Goal: Task Accomplishment & Management: Manage account settings

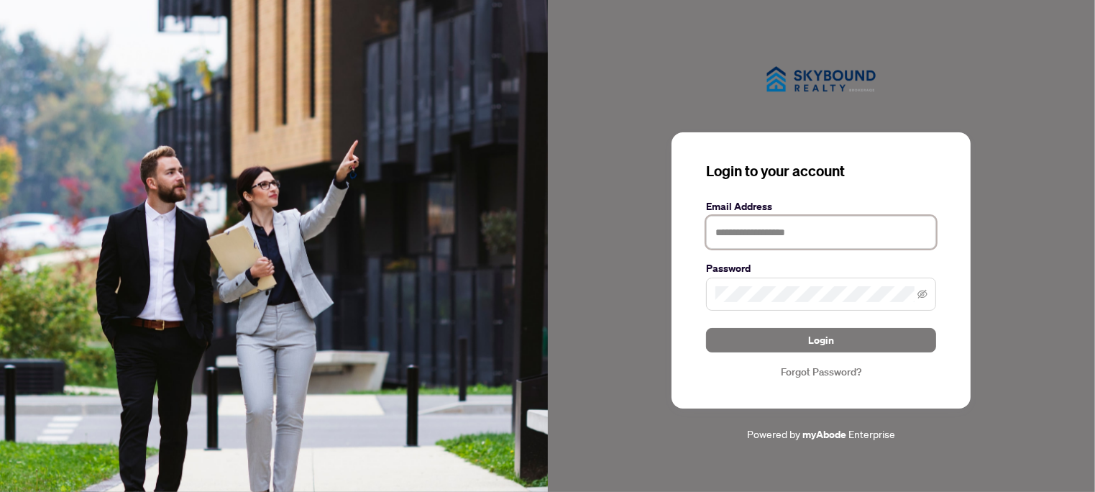
click at [767, 231] on input "text" at bounding box center [821, 232] width 230 height 33
type input "**********"
click at [849, 303] on span at bounding box center [821, 294] width 230 height 33
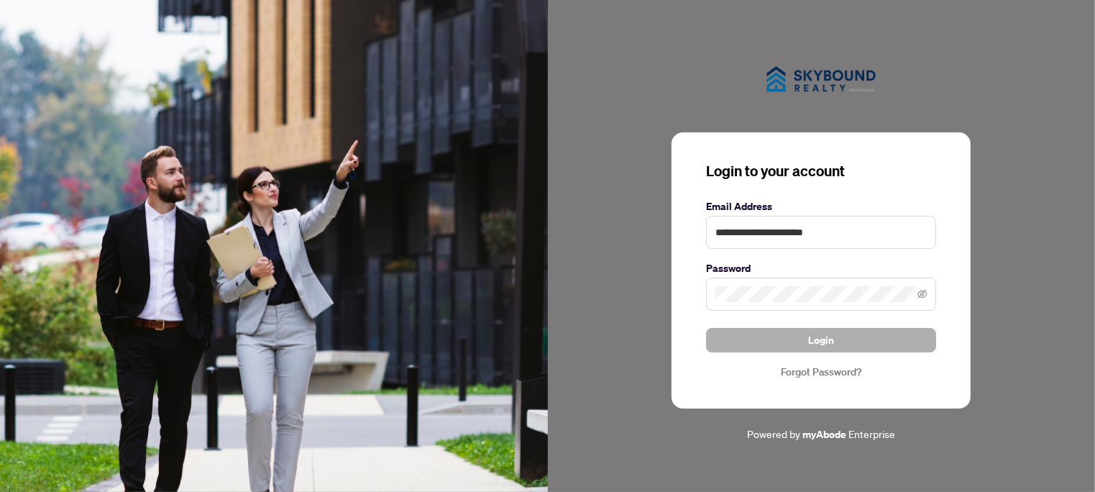
click at [842, 332] on button "Login" at bounding box center [821, 340] width 230 height 24
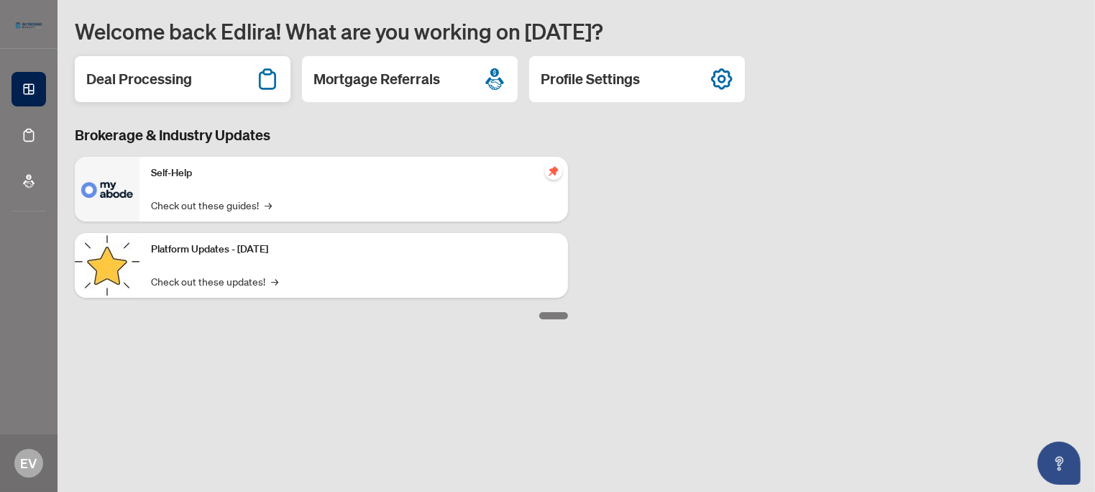
click at [138, 86] on h2 "Deal Processing" at bounding box center [139, 79] width 106 height 20
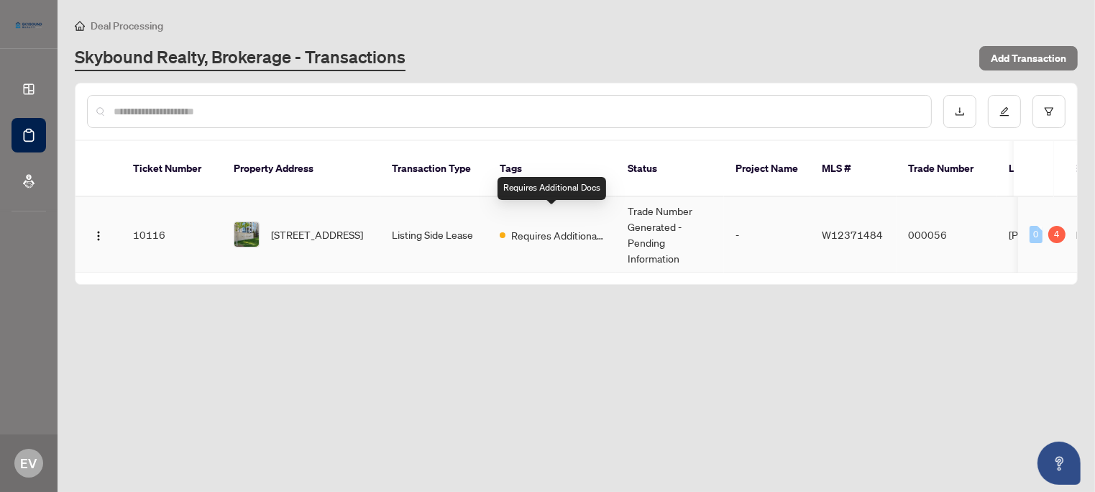
click at [515, 227] on span "Requires Additional Docs" at bounding box center [557, 235] width 93 height 16
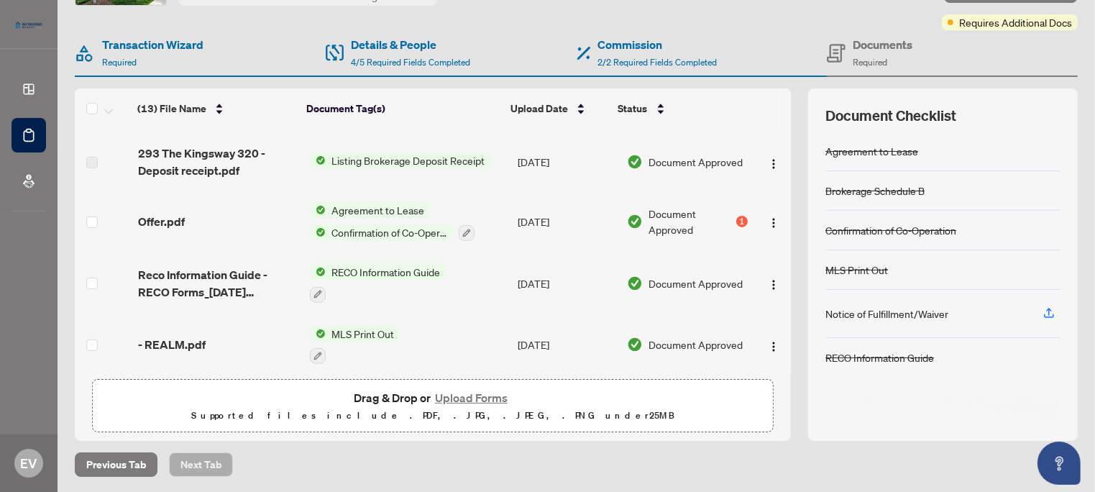
scroll to position [507, 0]
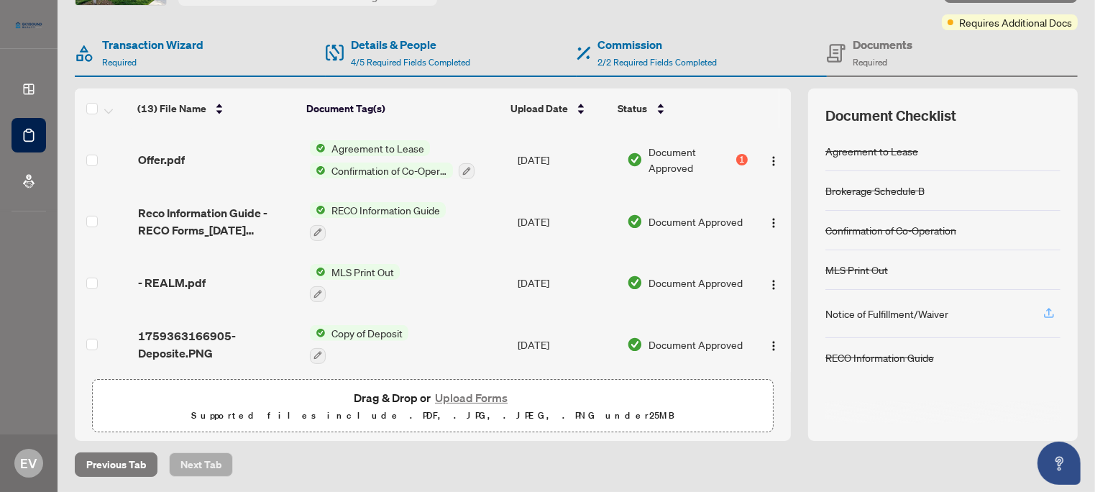
click at [1043, 316] on span "button" at bounding box center [1049, 313] width 13 height 23
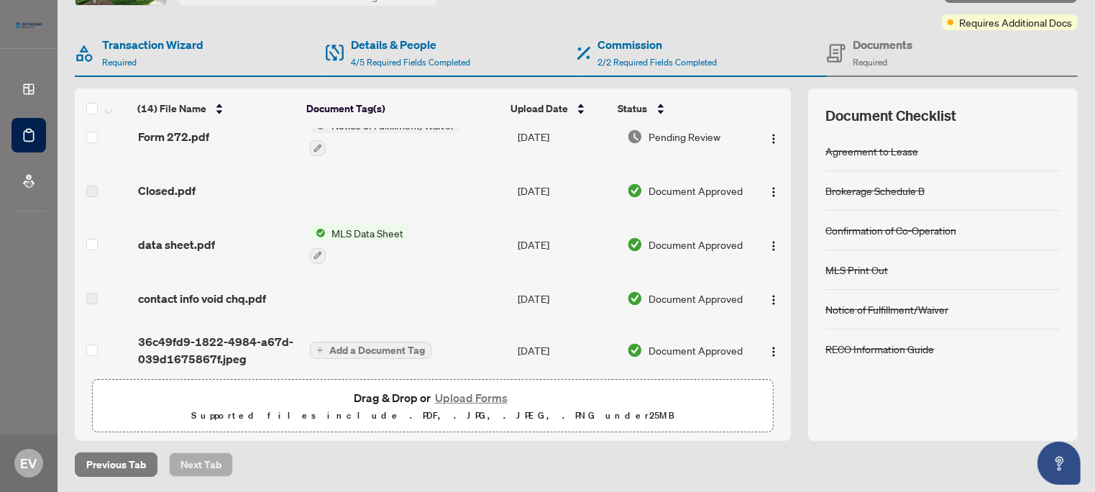
scroll to position [0, 0]
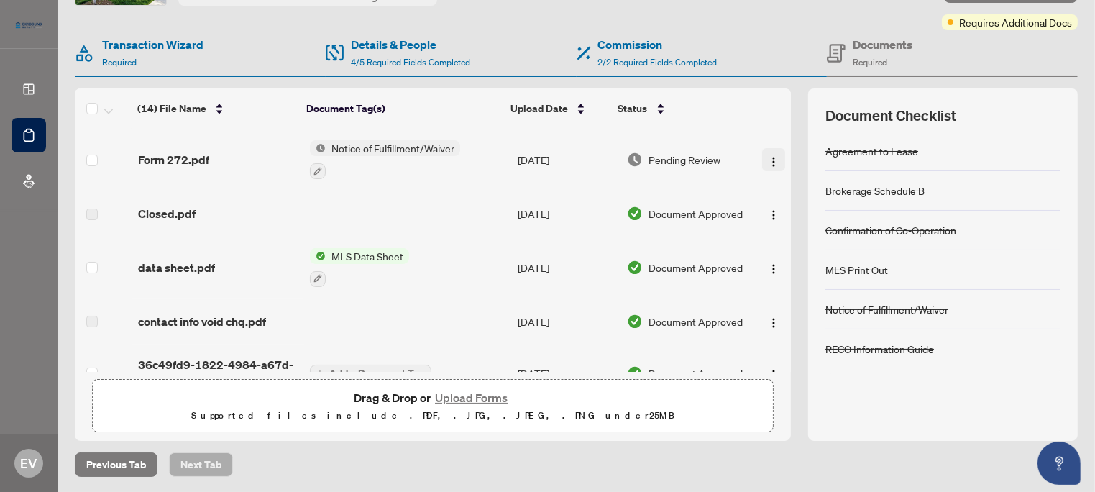
click at [768, 158] on img "button" at bounding box center [774, 162] width 12 height 12
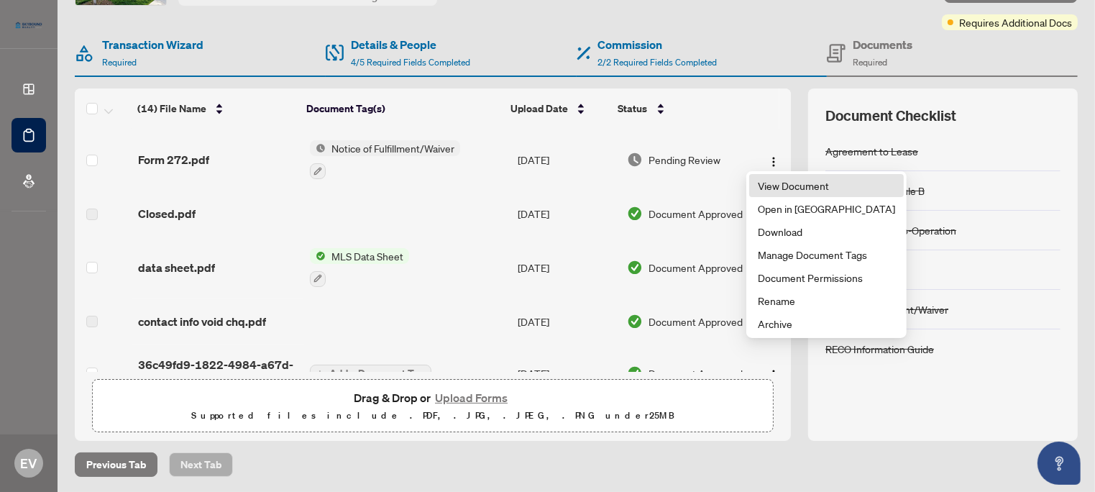
click at [816, 186] on span "View Document" at bounding box center [826, 186] width 137 height 16
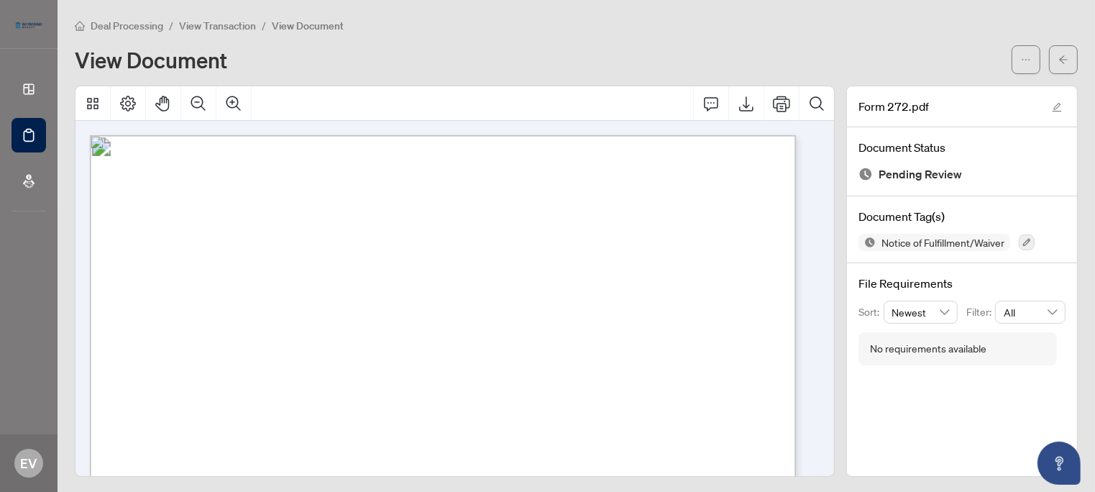
click at [18, 47] on div at bounding box center [29, 24] width 58 height 49
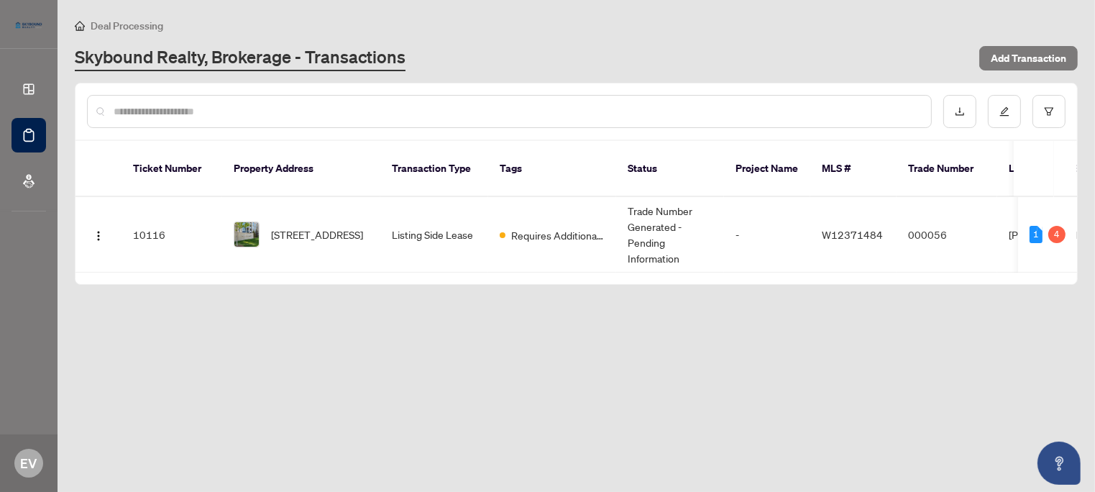
click at [382, 158] on th "Transaction Type" at bounding box center [434, 169] width 108 height 56
click at [464, 205] on td "Listing Side Lease" at bounding box center [434, 235] width 108 height 76
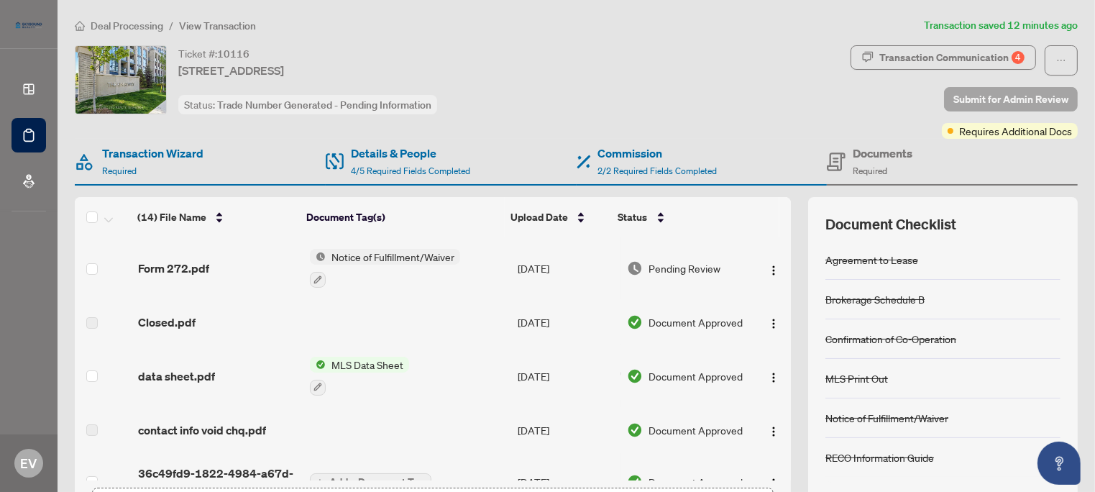
click at [980, 106] on span "Submit for Admin Review" at bounding box center [1011, 99] width 115 height 23
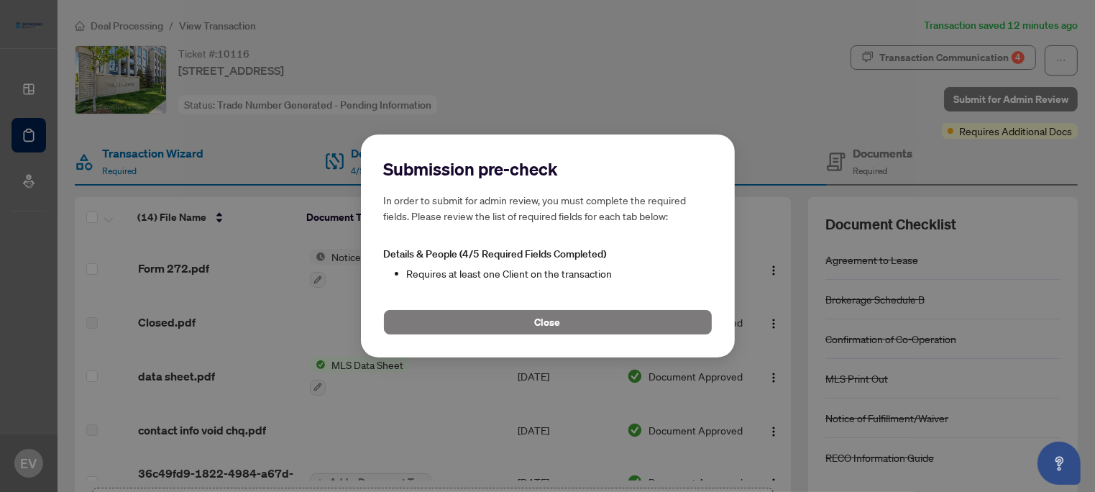
click at [606, 132] on div "Submission pre-check In order to submit for admin review, you must complete the…" at bounding box center [547, 246] width 1095 height 492
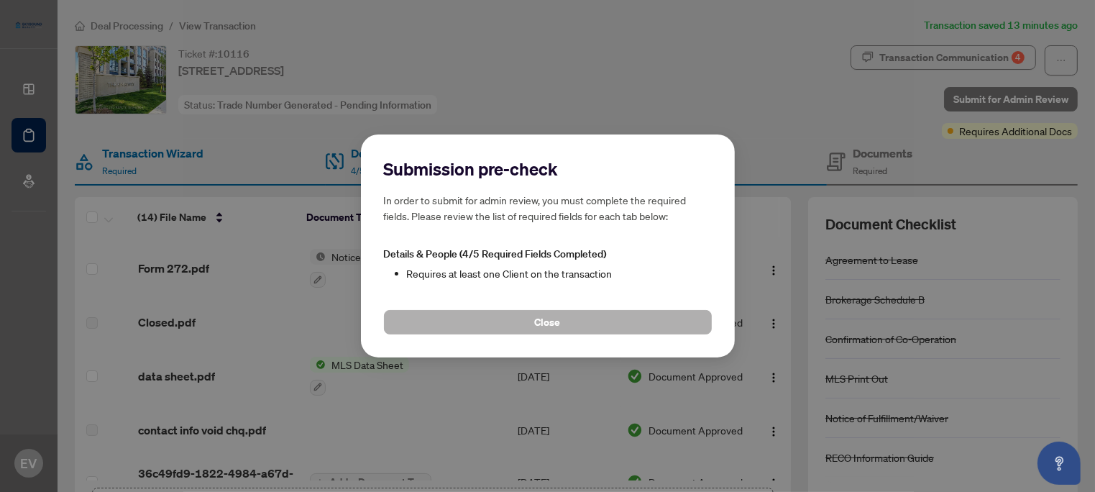
click at [654, 315] on button "Close" at bounding box center [548, 322] width 328 height 24
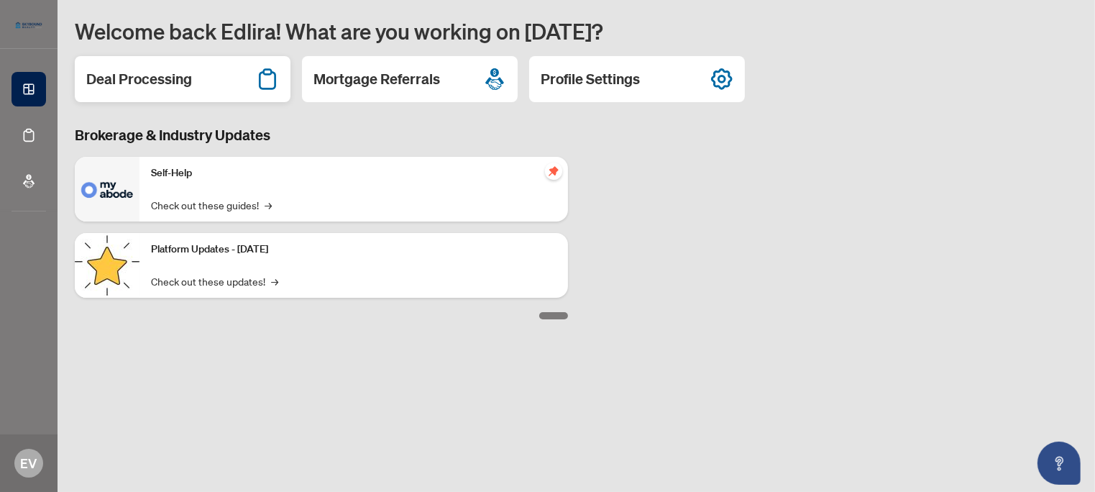
click at [107, 76] on h2 "Deal Processing" at bounding box center [139, 79] width 106 height 20
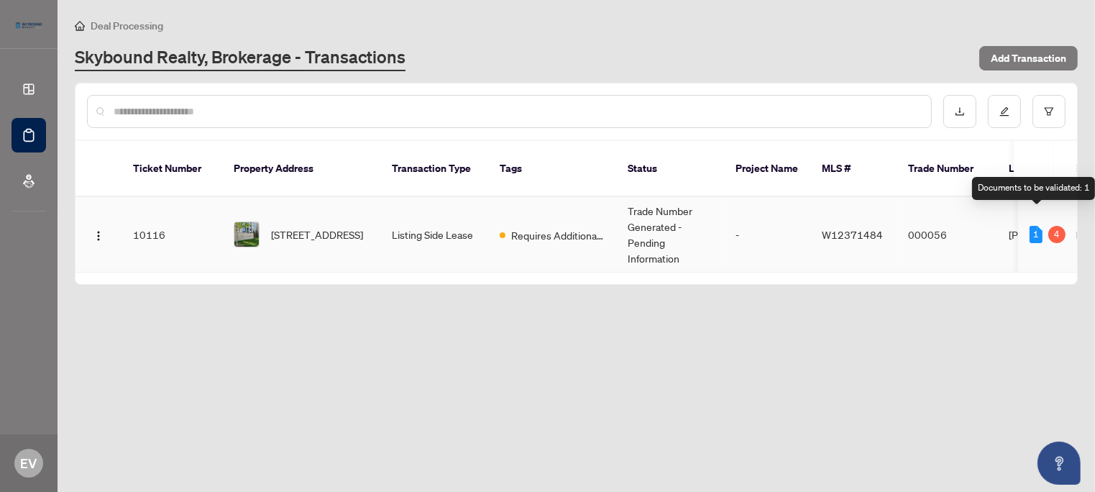
click at [1038, 226] on div "1" at bounding box center [1036, 234] width 13 height 17
click at [1058, 226] on div "4" at bounding box center [1057, 234] width 17 height 17
click at [1015, 216] on td "[PERSON_NAME]" at bounding box center [1051, 235] width 108 height 76
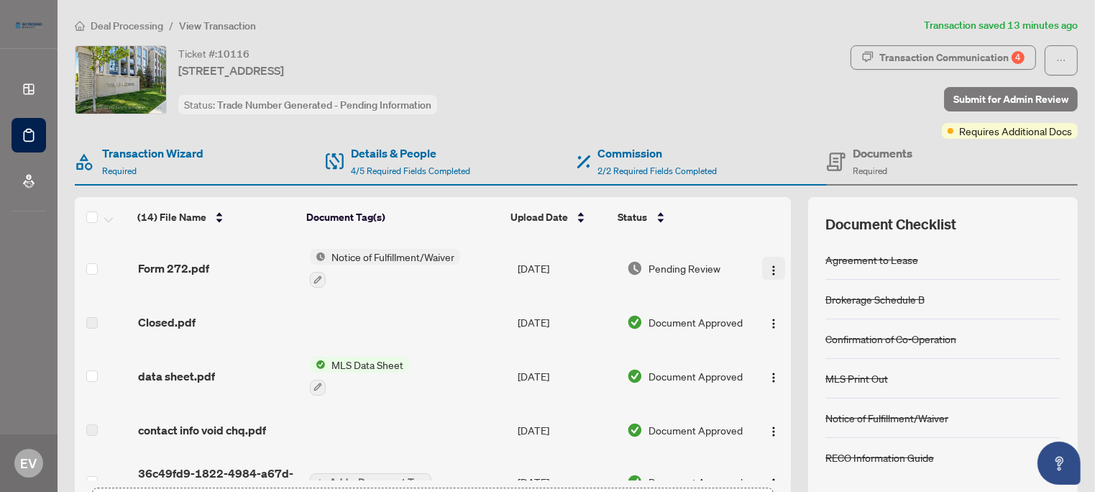
click at [768, 265] on img "button" at bounding box center [774, 271] width 12 height 12
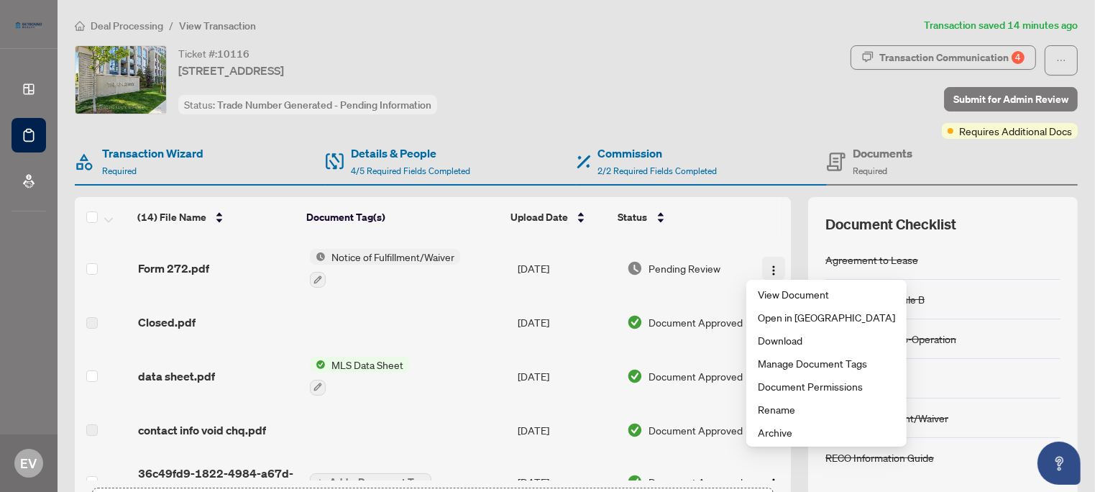
click at [762, 275] on button "button" at bounding box center [773, 268] width 23 height 23
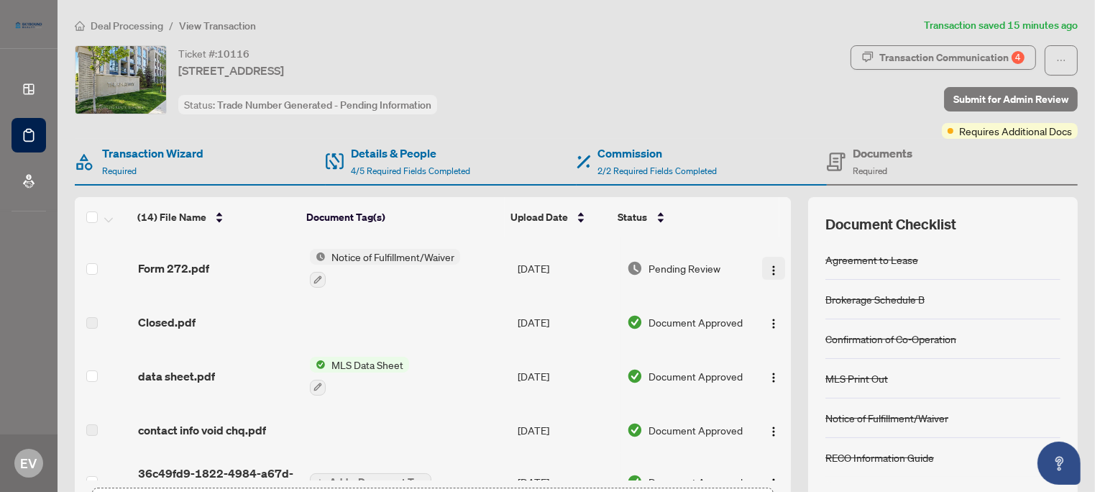
click at [762, 275] on button "button" at bounding box center [773, 268] width 23 height 23
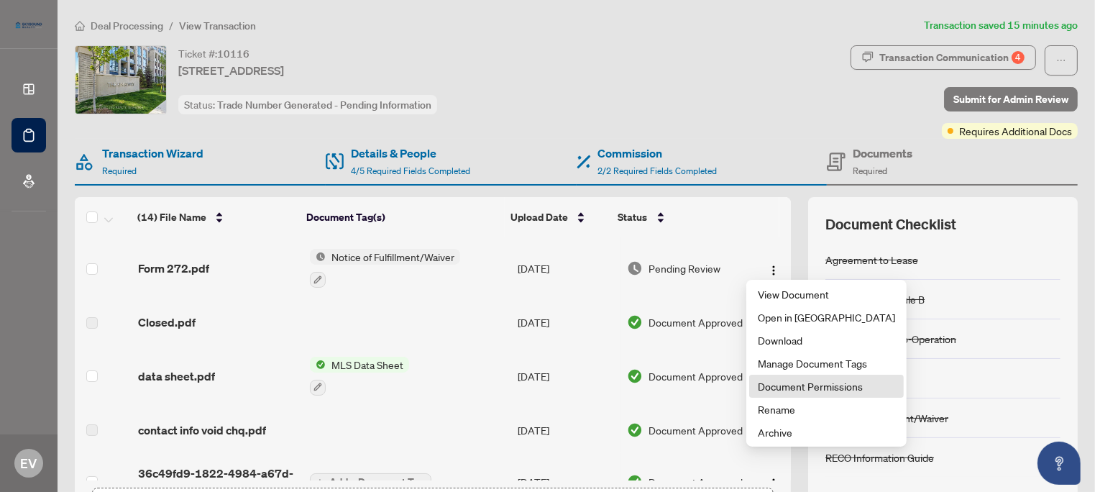
click at [759, 387] on span "Document Permissions" at bounding box center [826, 386] width 137 height 16
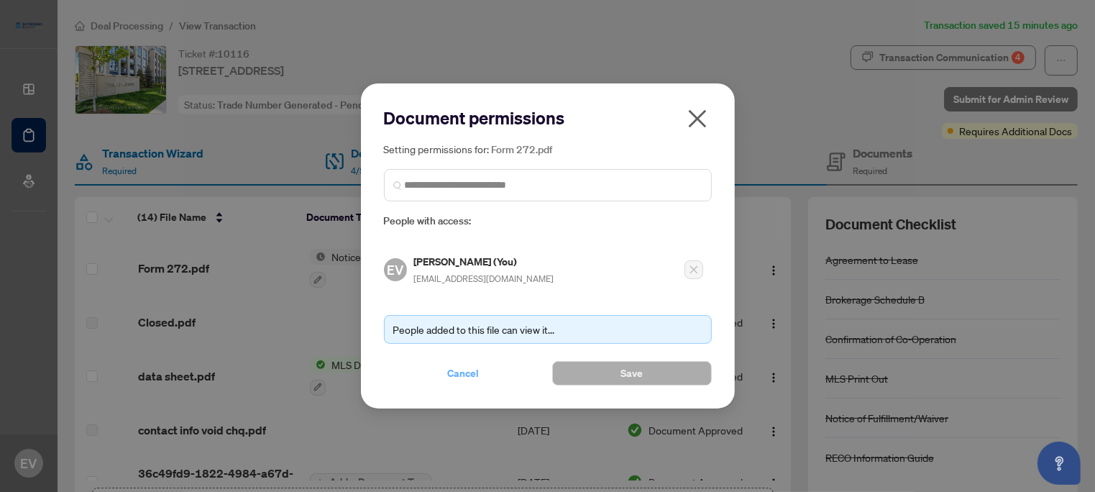
click at [468, 373] on span "Cancel" at bounding box center [464, 373] width 32 height 23
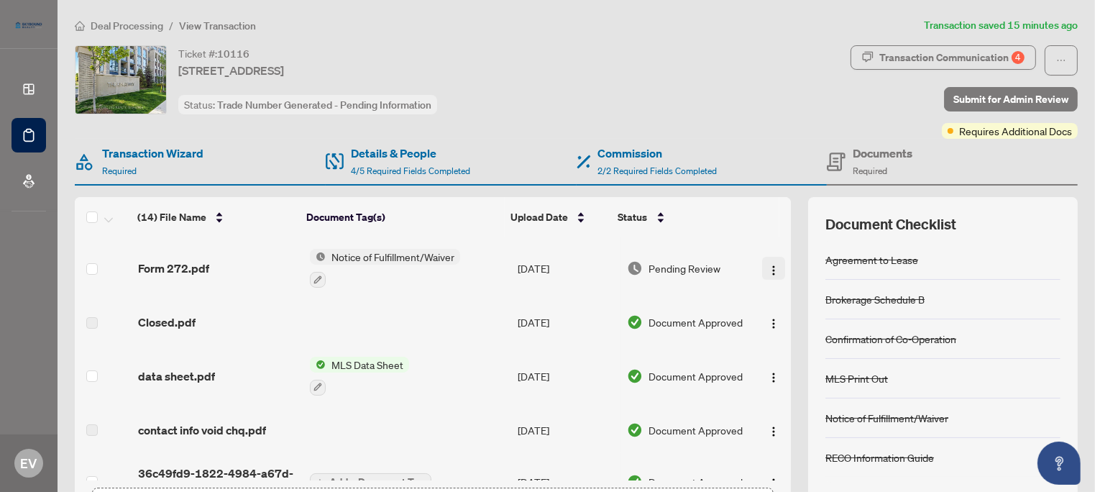
click at [768, 265] on img "button" at bounding box center [774, 271] width 12 height 12
click at [314, 277] on icon "button" at bounding box center [318, 279] width 8 height 8
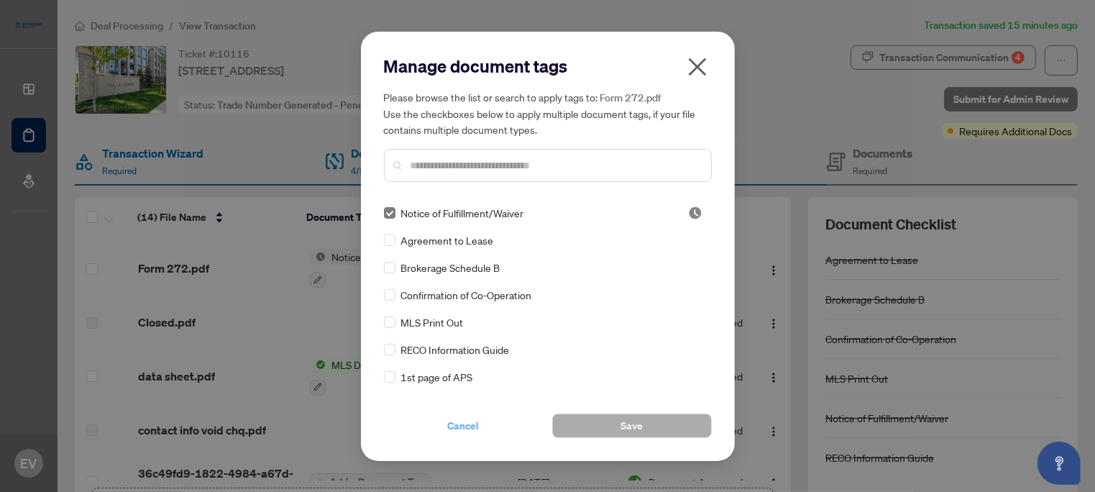
click at [454, 429] on span "Cancel" at bounding box center [464, 425] width 32 height 23
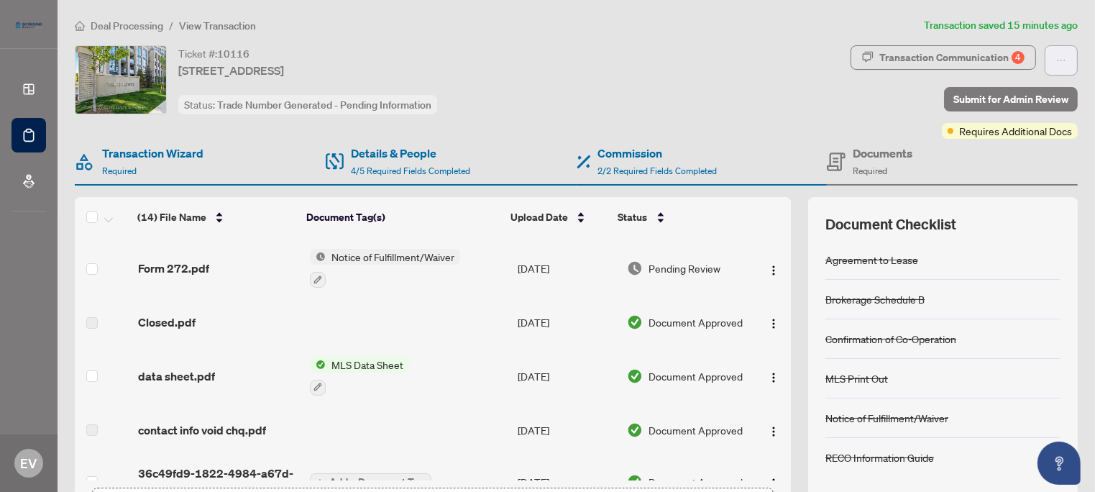
click at [1056, 55] on icon "ellipsis" at bounding box center [1061, 60] width 10 height 10
